Goal: Transaction & Acquisition: Purchase product/service

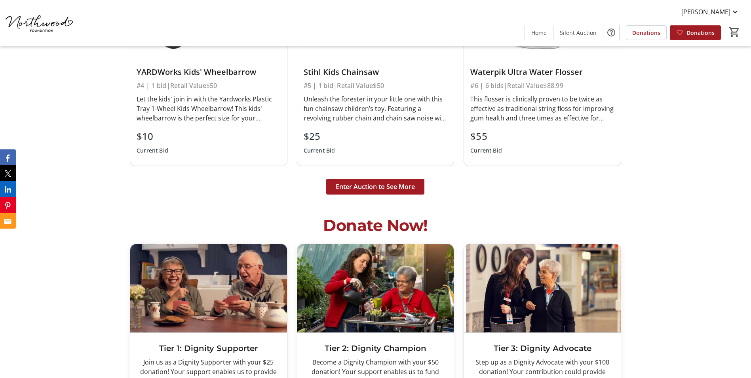
scroll to position [2114, 0]
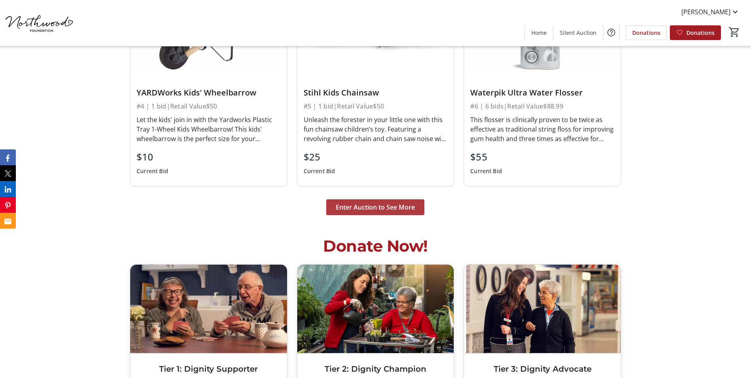
click at [368, 207] on span "Enter Auction to See More" at bounding box center [375, 206] width 79 height 9
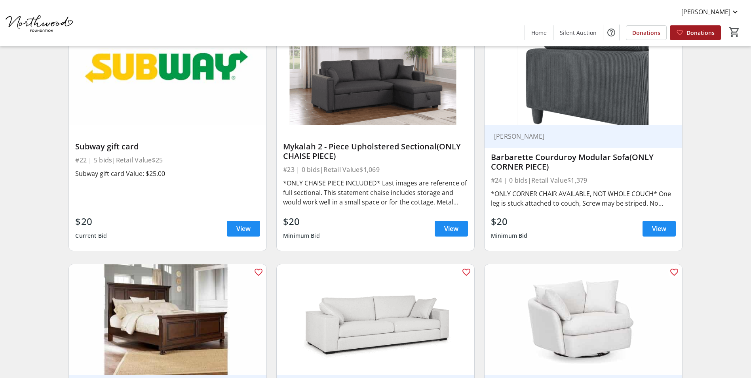
scroll to position [1794, 0]
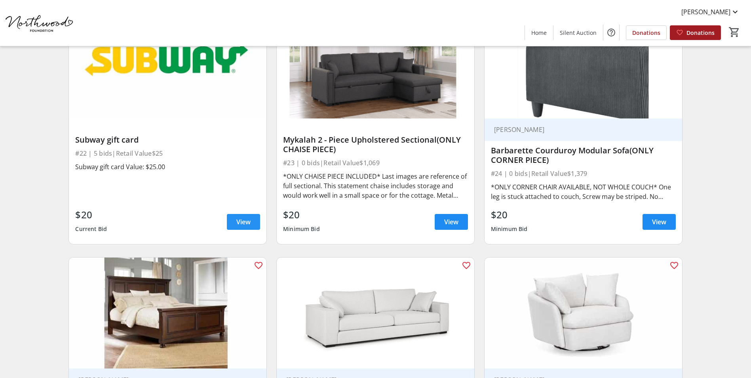
click at [239, 216] on span at bounding box center [243, 221] width 33 height 19
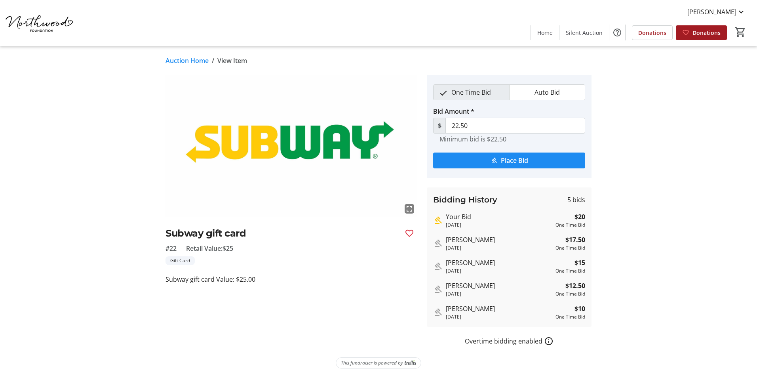
click at [174, 60] on link "Auction Home" at bounding box center [186, 60] width 43 height 9
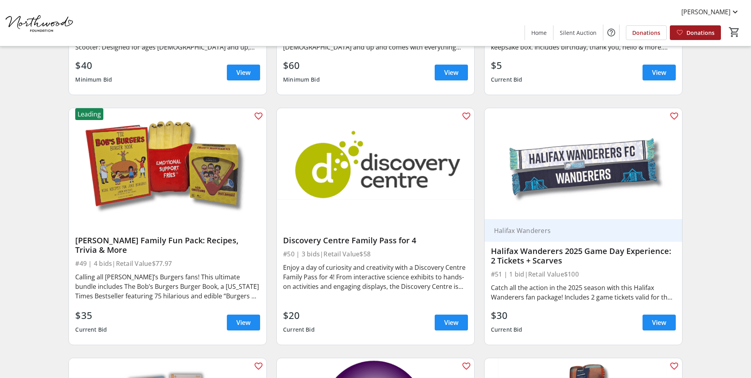
scroll to position [3898, 0]
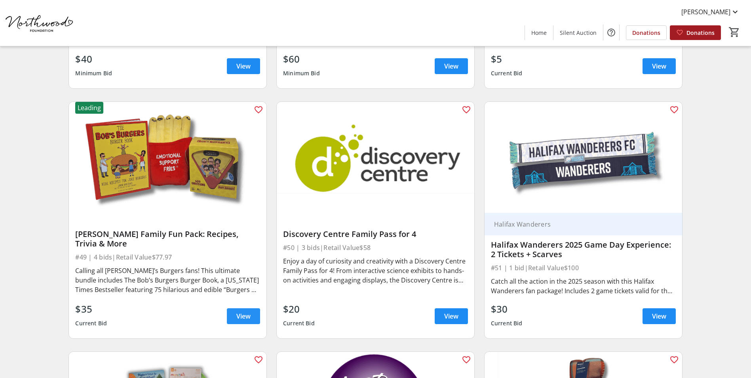
click at [241, 311] on span "View" at bounding box center [243, 315] width 14 height 9
